Goal: Information Seeking & Learning: Learn about a topic

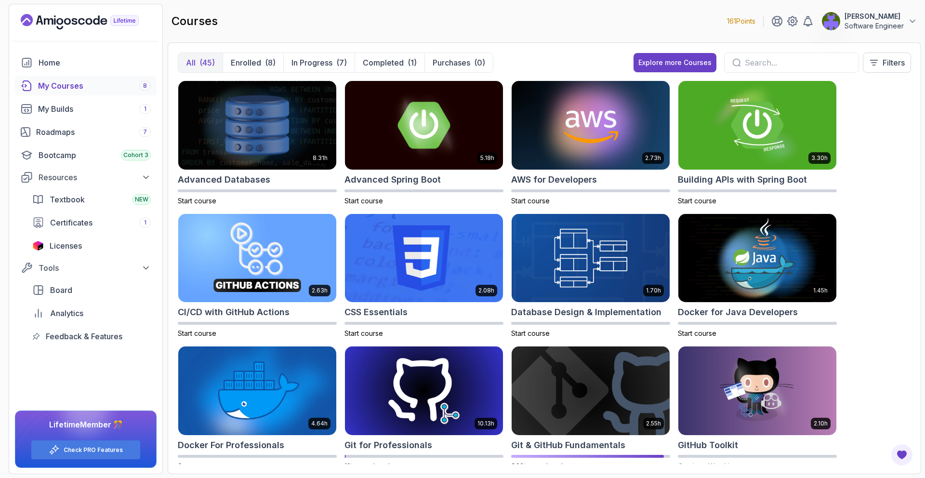
scroll to position [176, 0]
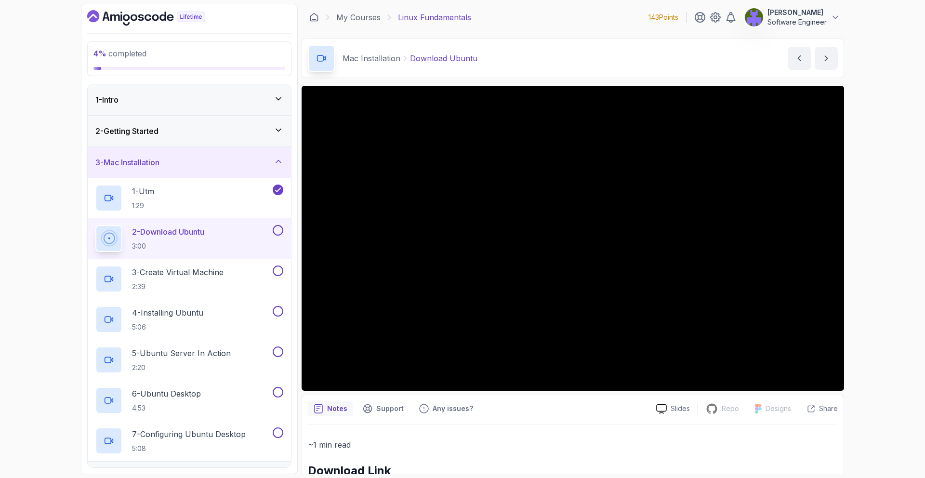
scroll to position [7, 0]
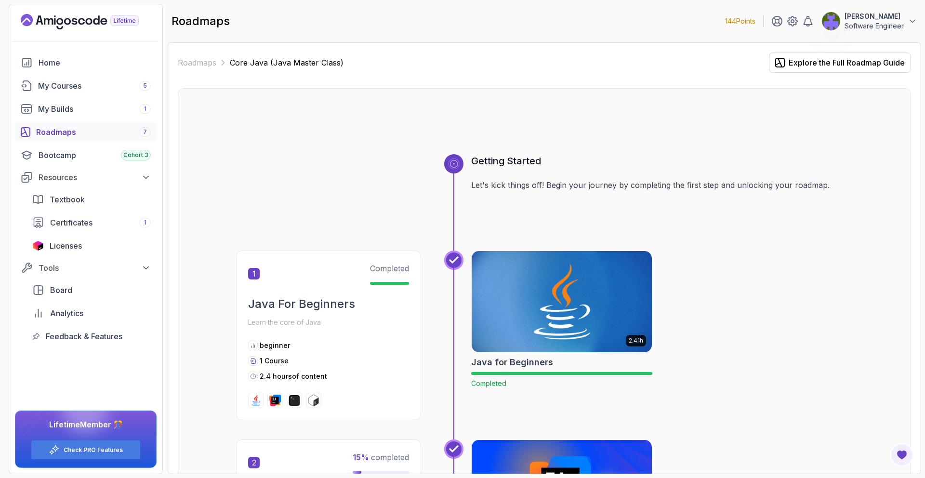
scroll to position [178, 0]
